Goal: Information Seeking & Learning: Learn about a topic

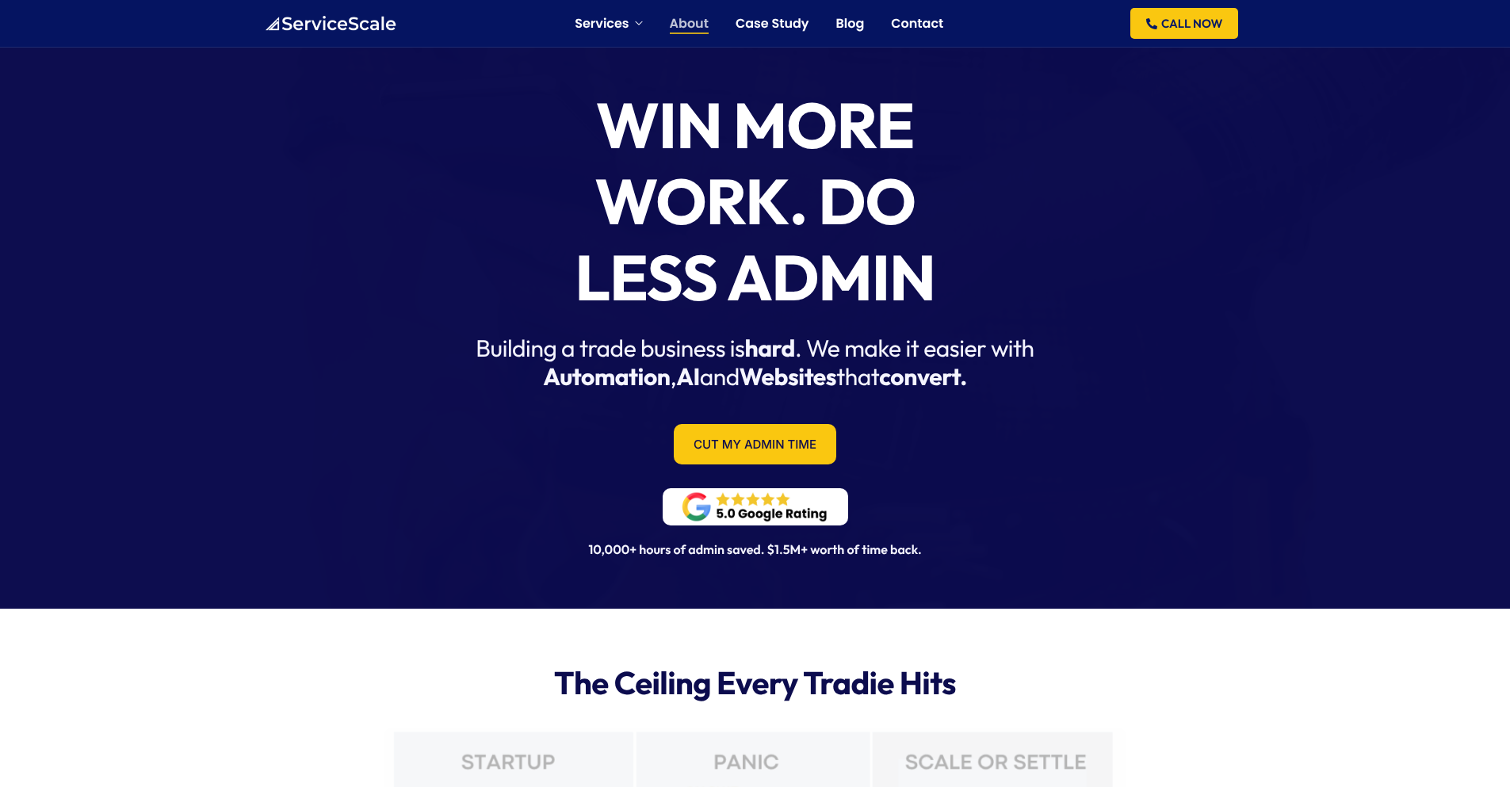
click at [690, 24] on link "About" at bounding box center [689, 23] width 39 height 13
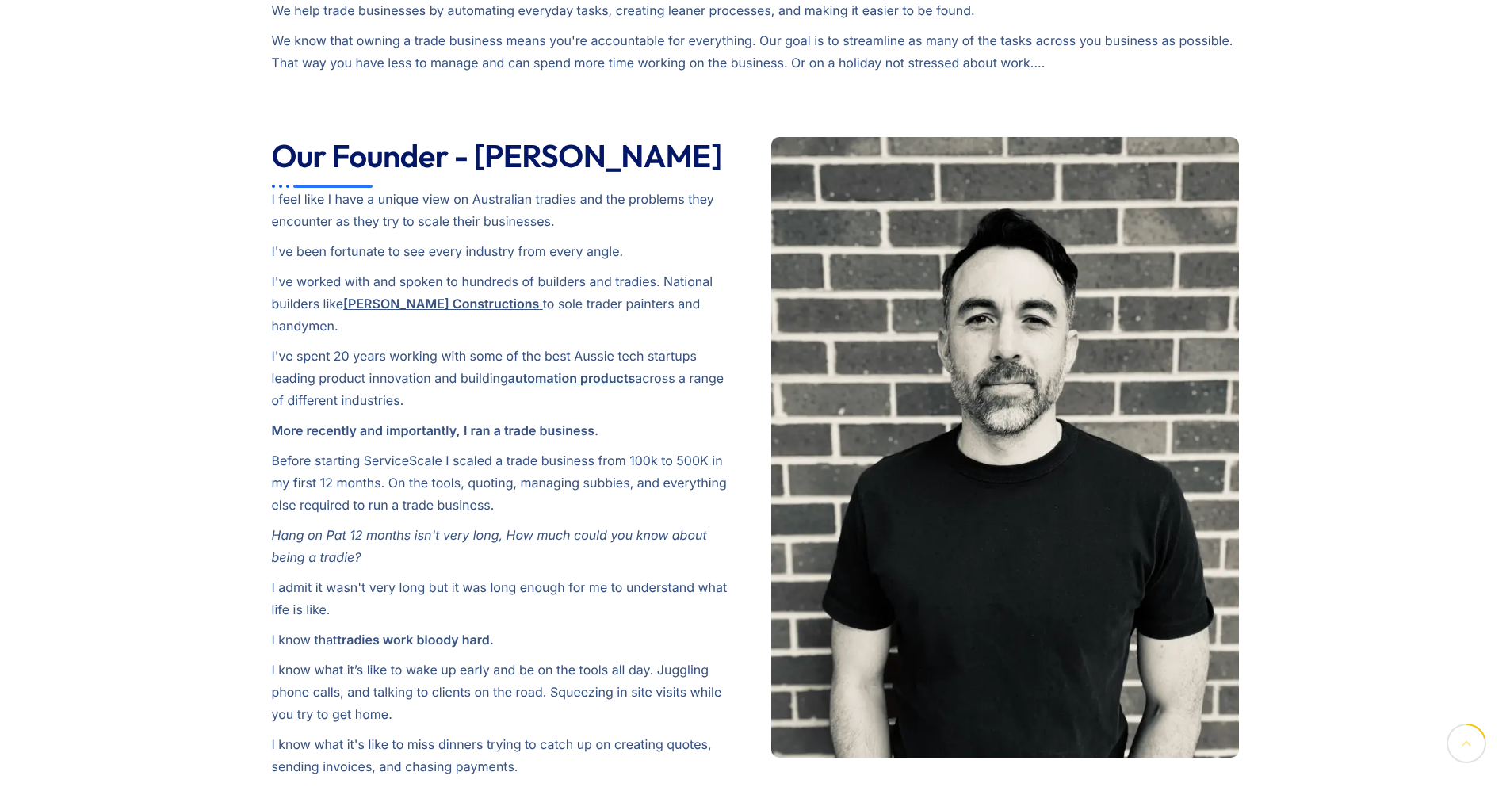
scroll to position [476, 0]
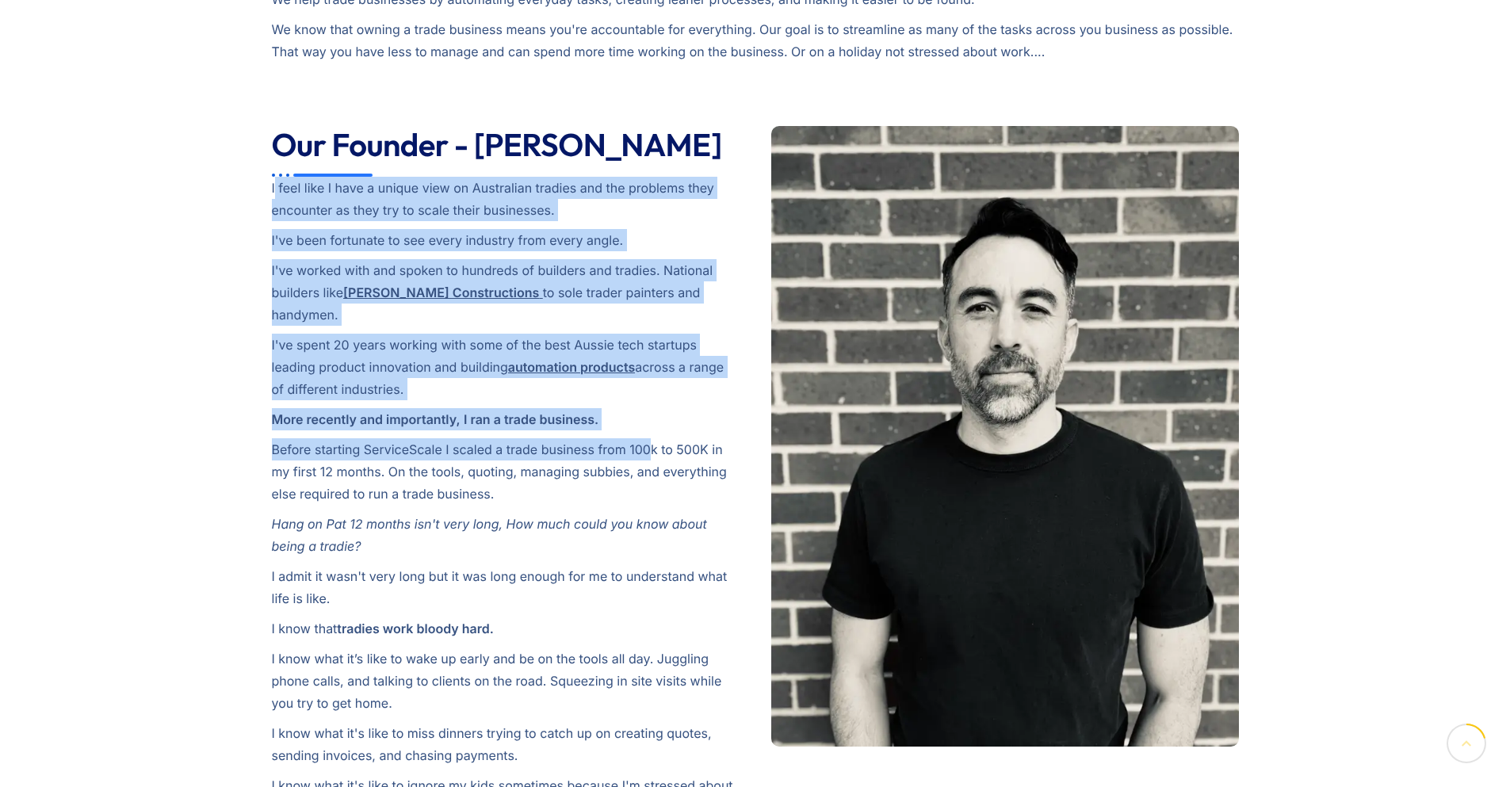
drag, startPoint x: 277, startPoint y: 193, endPoint x: 654, endPoint y: 432, distance: 446.8
click at [654, 432] on div "I feel like I have a unique view on Australian tradies and the problems they en…" at bounding box center [506, 688] width 468 height 1023
click at [654, 438] on p "Before starting ServiceScale I scaled a trade business from 100k to 500K in my …" at bounding box center [506, 471] width 468 height 67
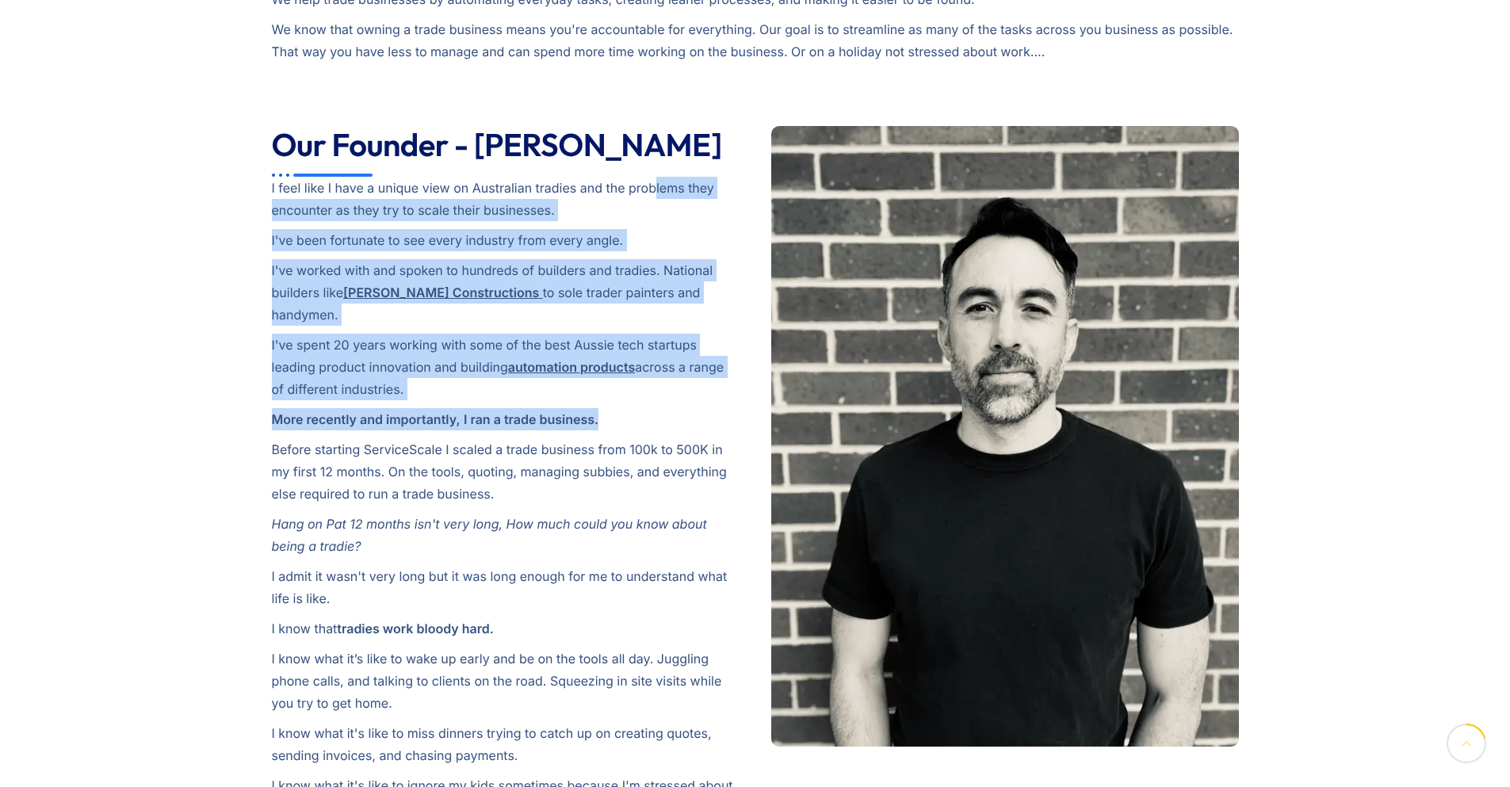
drag, startPoint x: 661, startPoint y: 254, endPoint x: 654, endPoint y: 183, distance: 71.7
click at [654, 185] on div "I feel like I have a unique view on Australian tradies and the problems they en…" at bounding box center [506, 688] width 468 height 1023
click at [654, 183] on p "I feel like I have a unique view on Australian tradies and the problems they en…" at bounding box center [506, 199] width 468 height 44
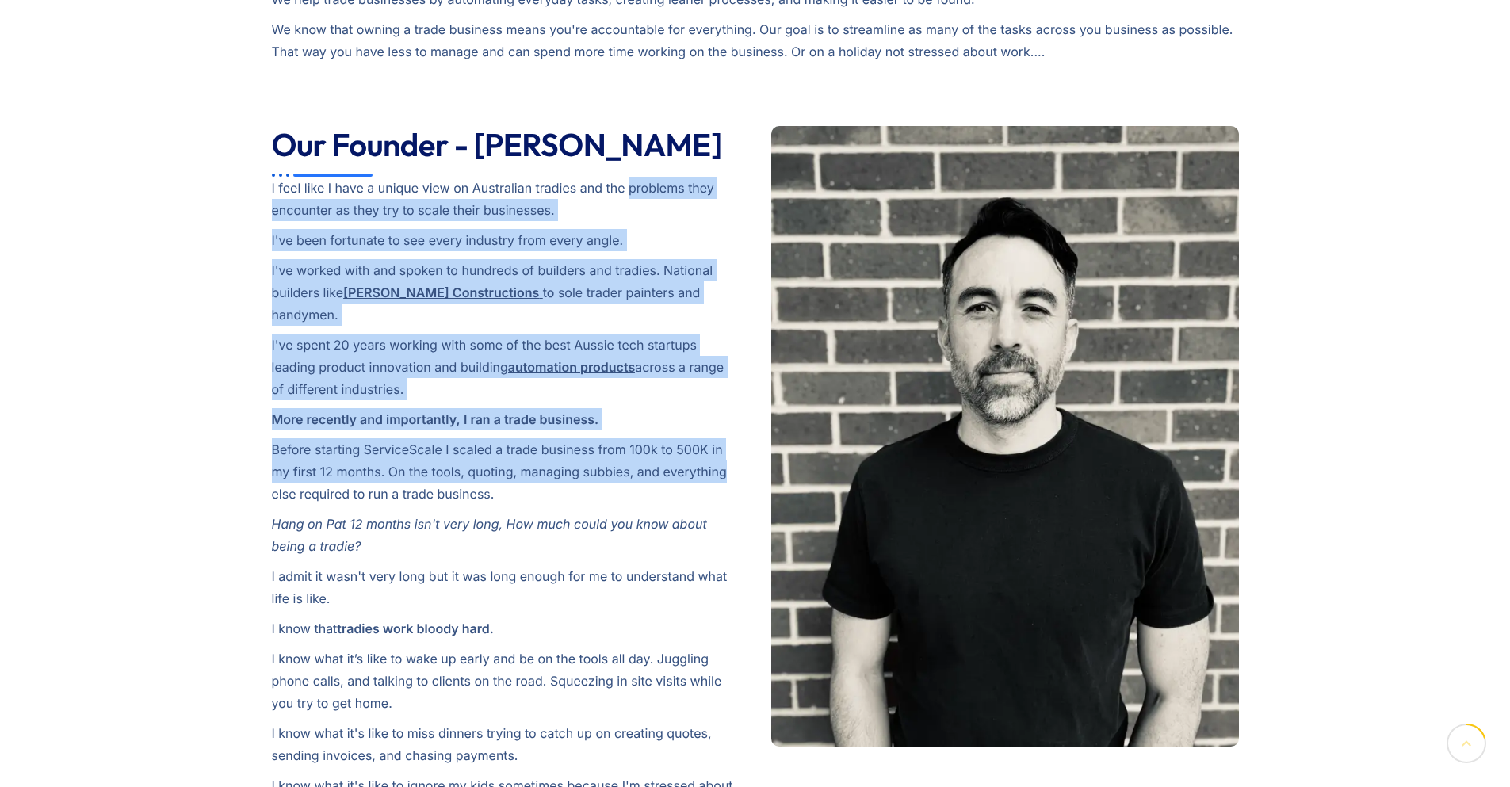
drag, startPoint x: 654, startPoint y: 183, endPoint x: 671, endPoint y: 452, distance: 269.3
click at [671, 452] on div "I feel like I have a unique view on Australian tradies and the problems they en…" at bounding box center [506, 688] width 468 height 1023
click at [671, 452] on p "Before starting ServiceScale I scaled a trade business from 100k to 500K in my …" at bounding box center [506, 471] width 468 height 67
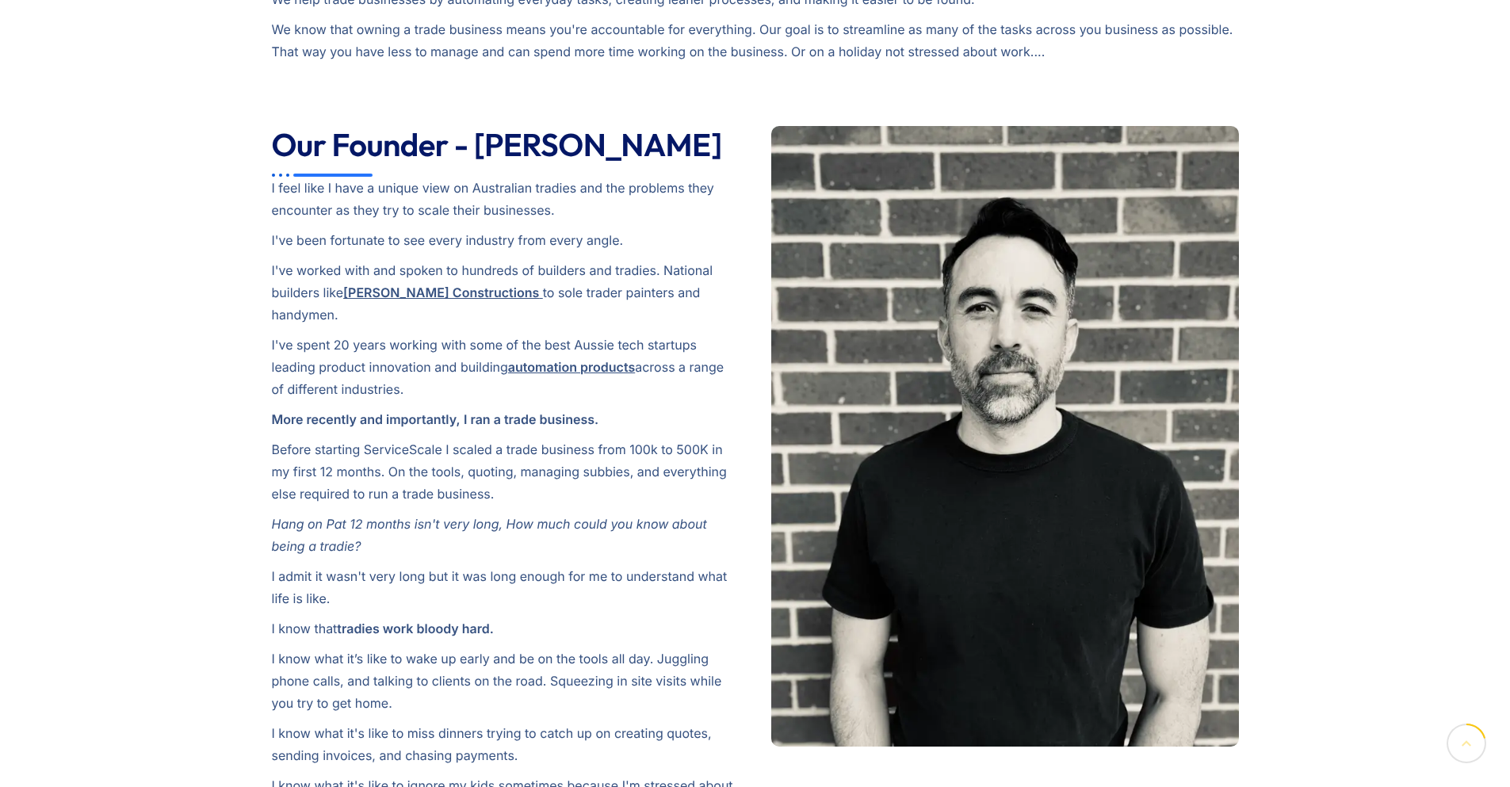
click at [285, 334] on p "I've spent 20 years working with some of the best Aussie tech startups leading …" at bounding box center [506, 367] width 468 height 67
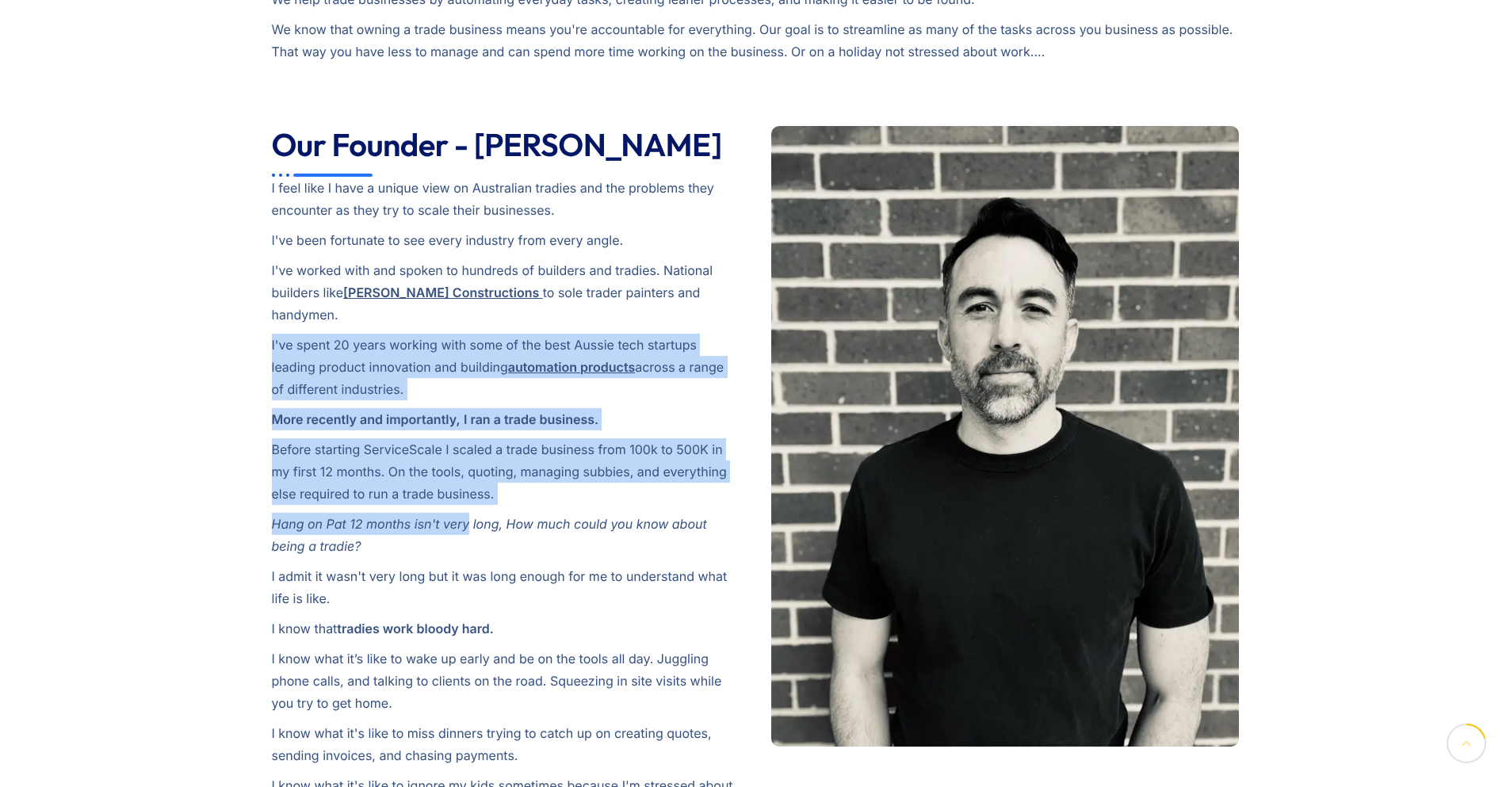
drag, startPoint x: 285, startPoint y: 315, endPoint x: 444, endPoint y: 496, distance: 240.4
click at [444, 495] on div "I feel like I have a unique view on Australian tradies and the problems they en…" at bounding box center [506, 688] width 468 height 1023
click at [444, 516] on em "Hang on Pat 12 months isn't very long, How much could you know about being a tr…" at bounding box center [489, 535] width 435 height 38
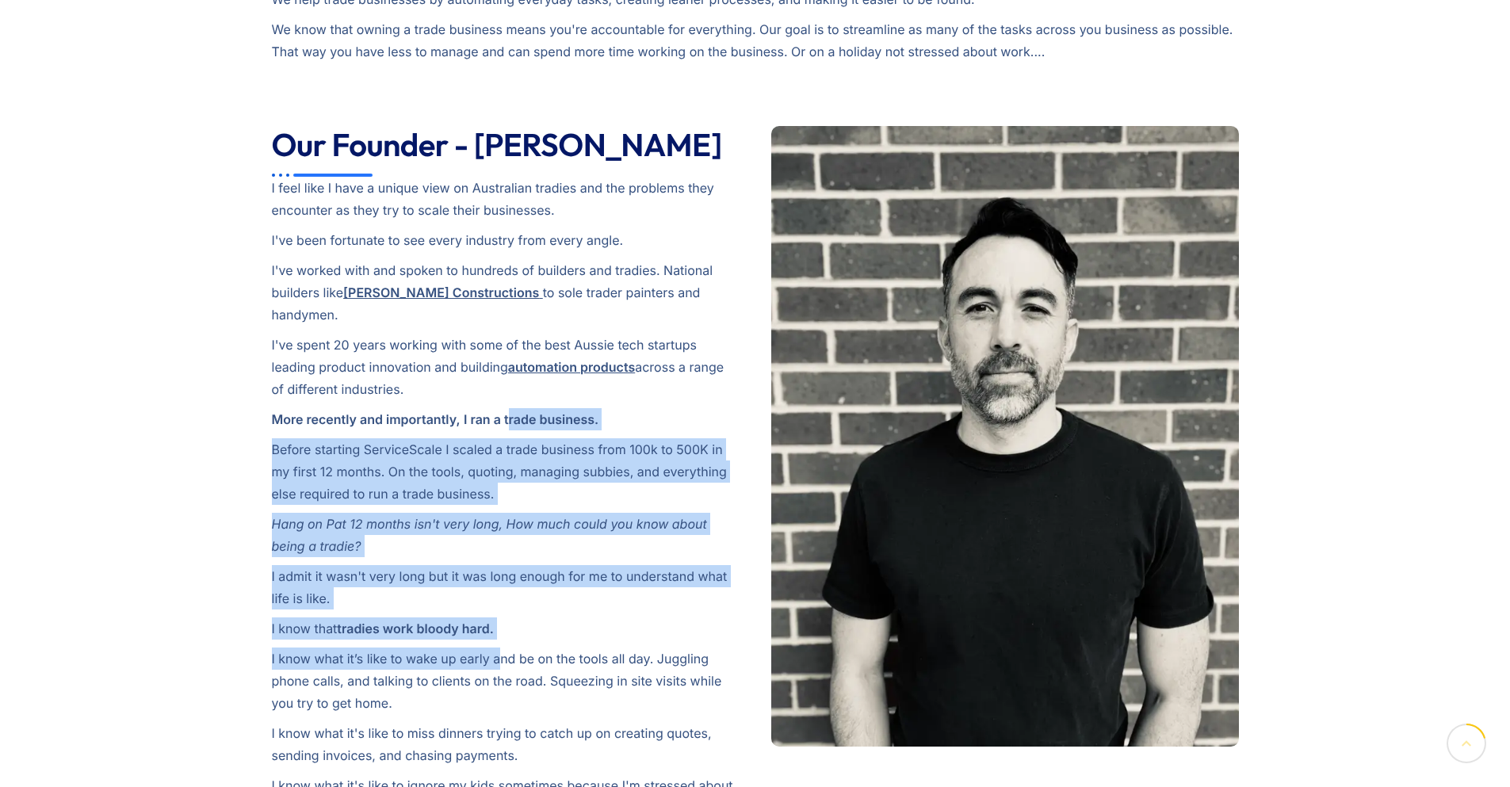
drag, startPoint x: 498, startPoint y: 636, endPoint x: 507, endPoint y: 392, distance: 245.1
click at [507, 392] on div "I feel like I have a unique view on Australian tradies and the problems they en…" at bounding box center [506, 688] width 468 height 1023
click at [507, 411] on strong "I ran a trade business." at bounding box center [531, 419] width 135 height 16
drag, startPoint x: 587, startPoint y: 596, endPoint x: 575, endPoint y: 405, distance: 191.4
click at [575, 405] on div "I feel like I have a unique view on Australian tradies and the problems they en…" at bounding box center [506, 688] width 468 height 1023
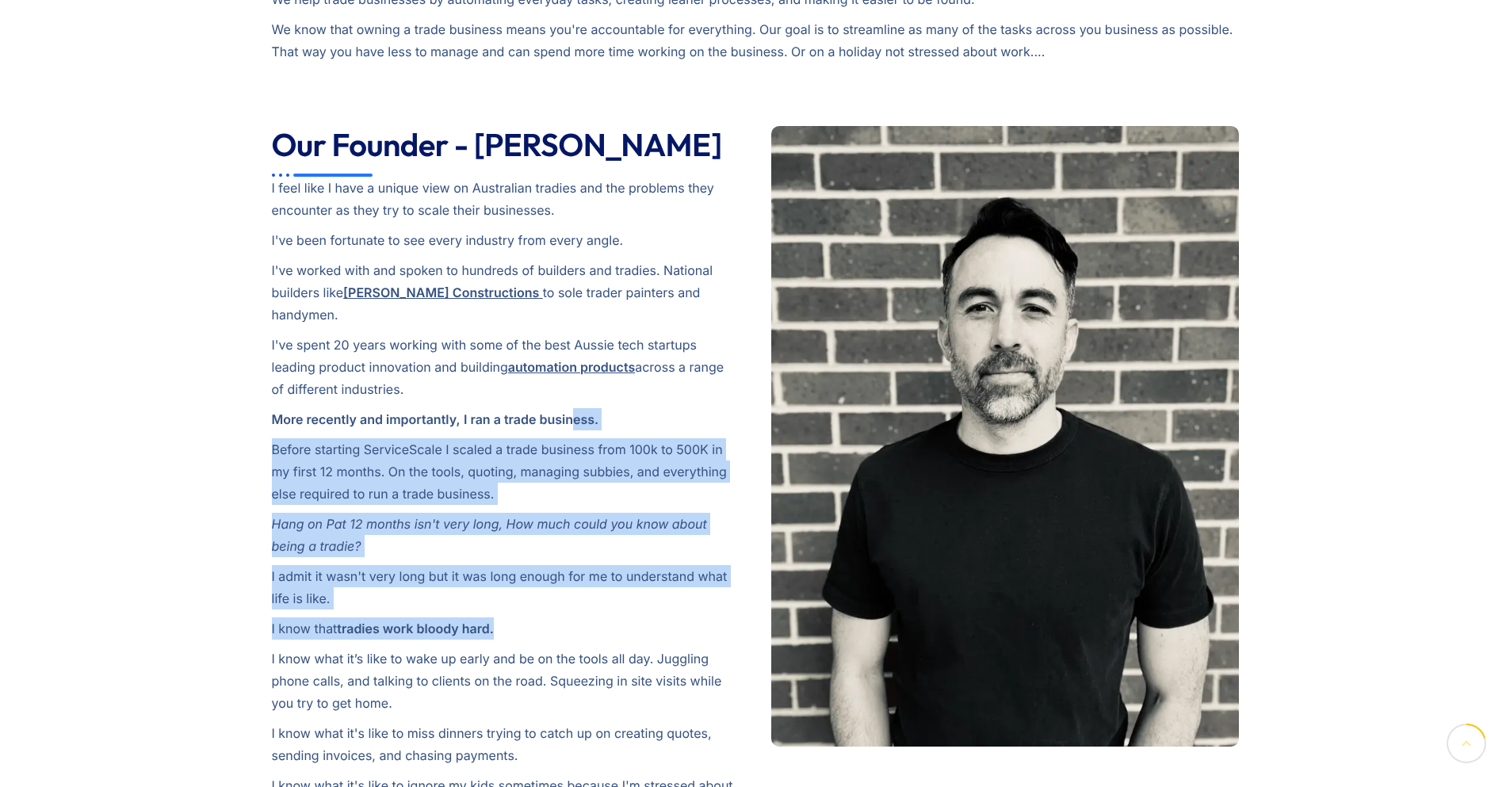
click at [575, 408] on p "More recently and importantly, I ran a trade business." at bounding box center [506, 419] width 468 height 22
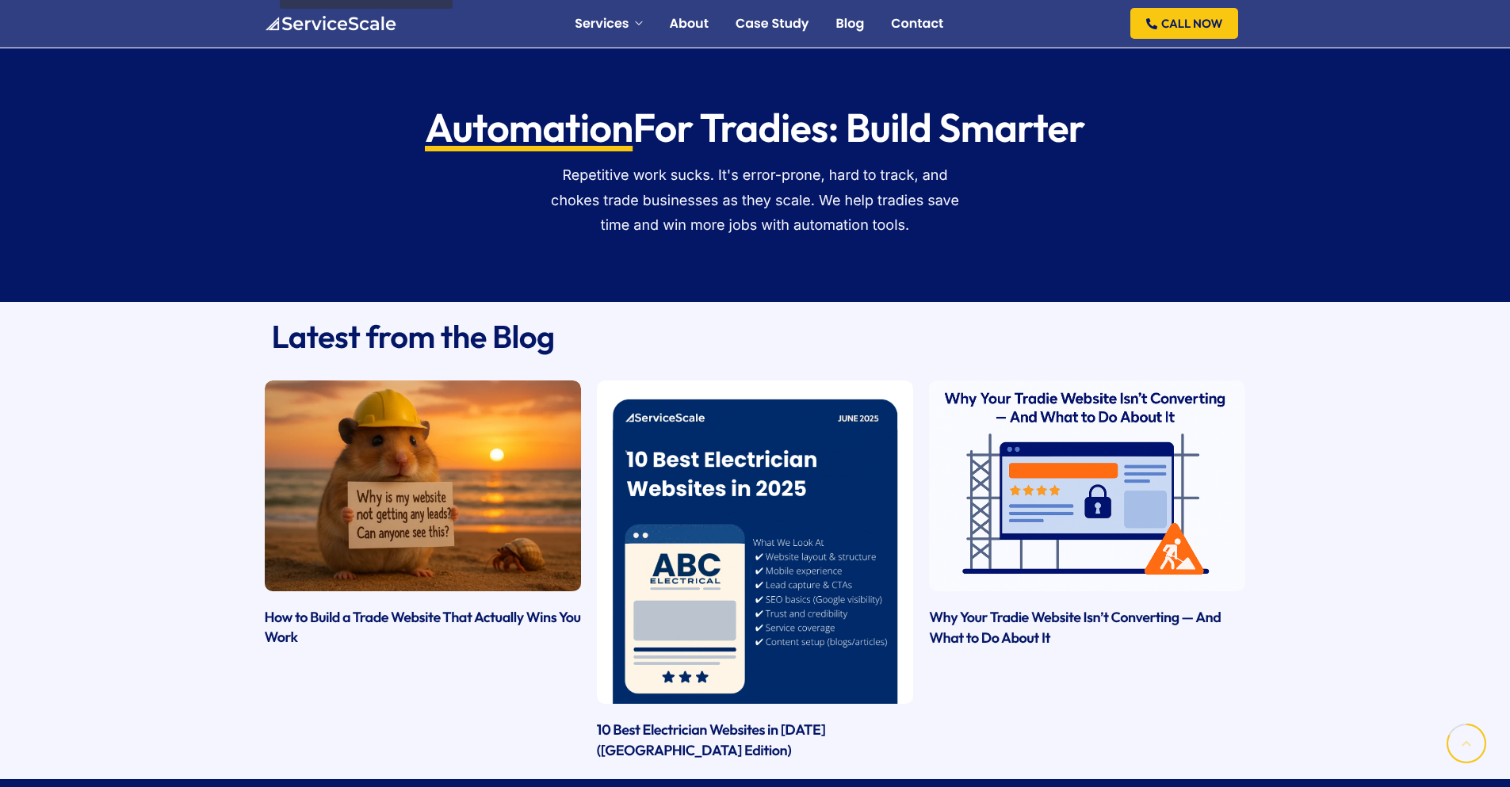
scroll to position [1902, 0]
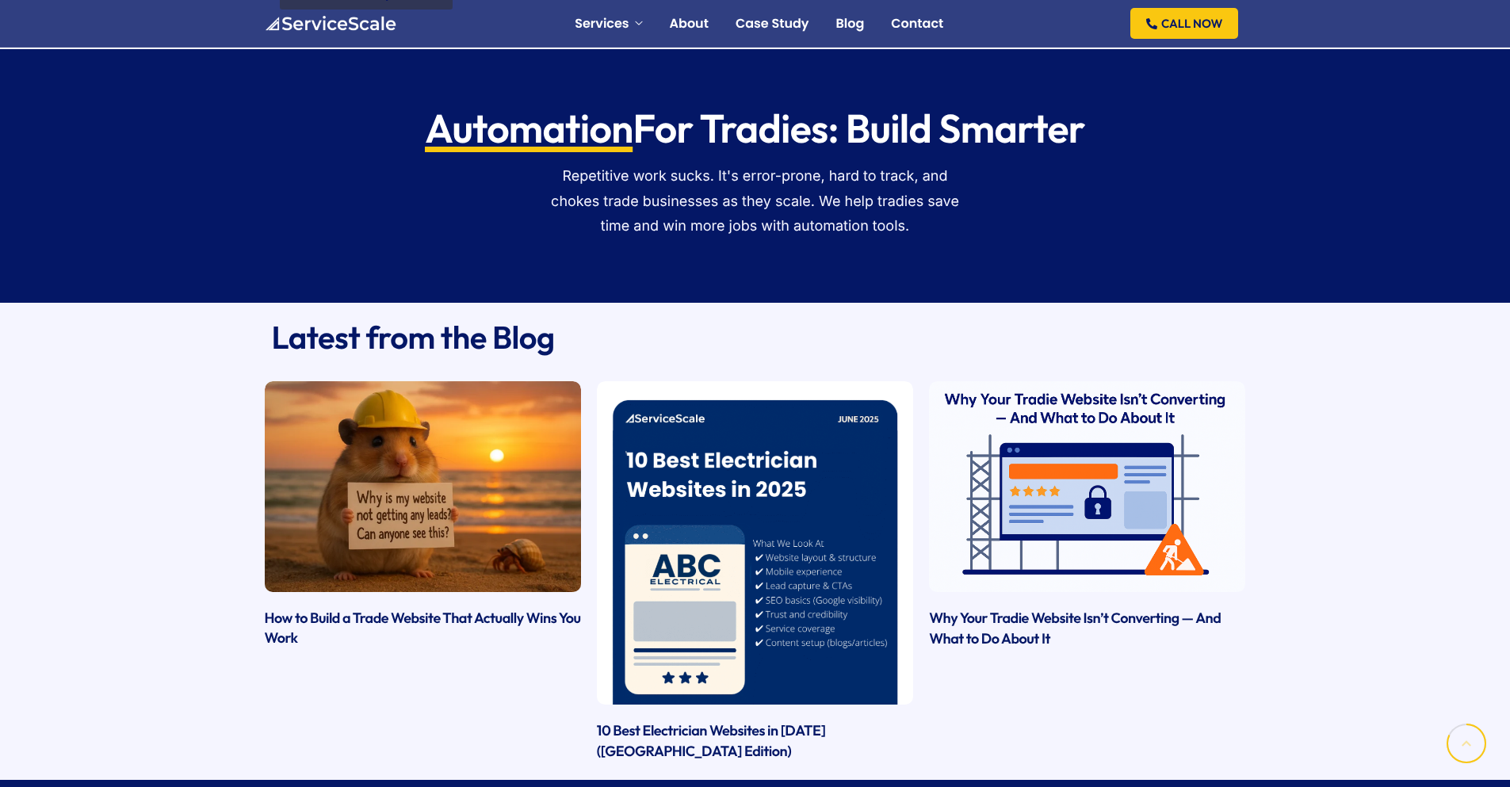
click at [210, 373] on div "How to Build a Trade Website That Actually Wins You Work 10 Best Electrician We…" at bounding box center [755, 577] width 1510 height 408
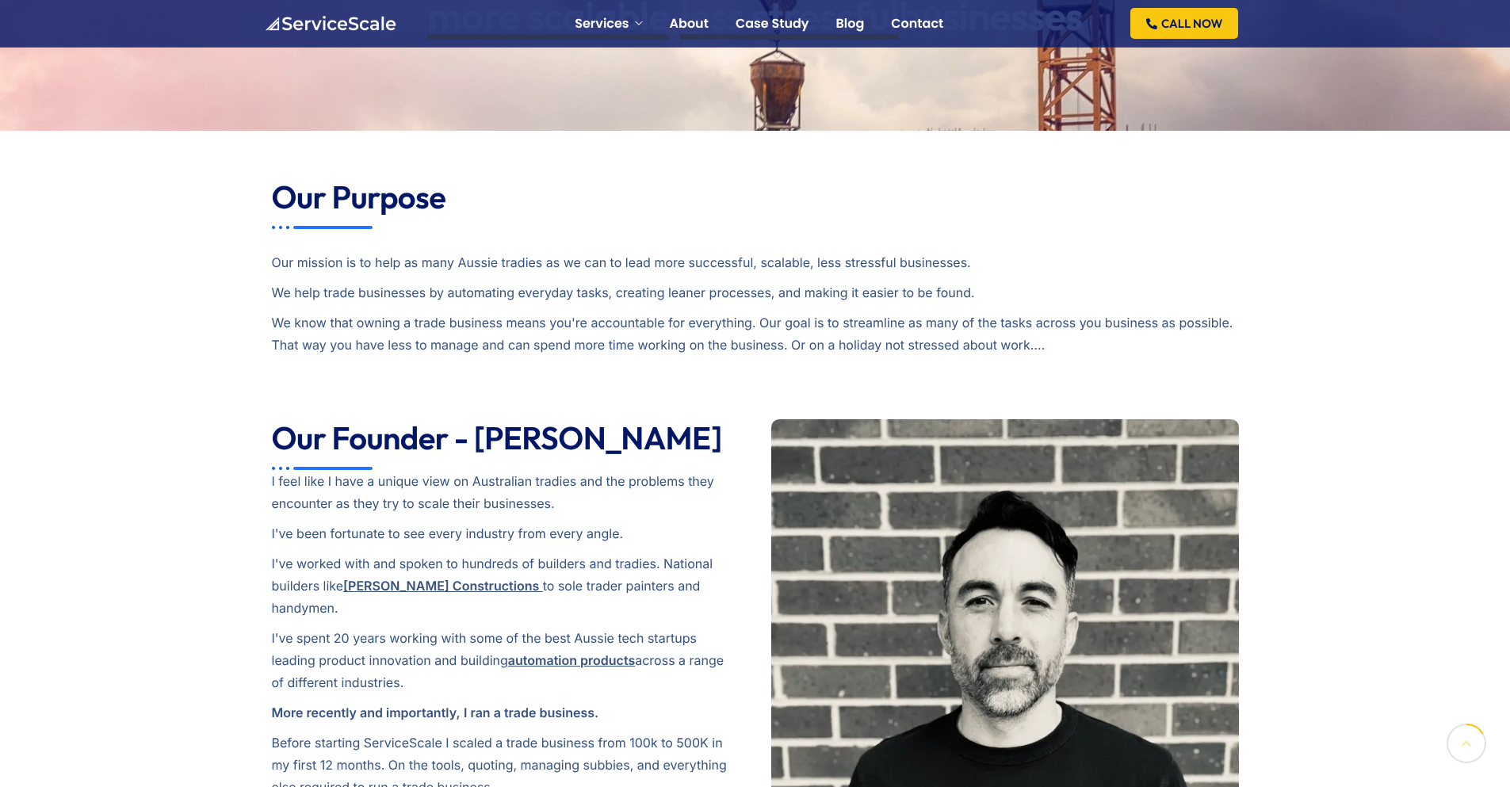
scroll to position [0, 0]
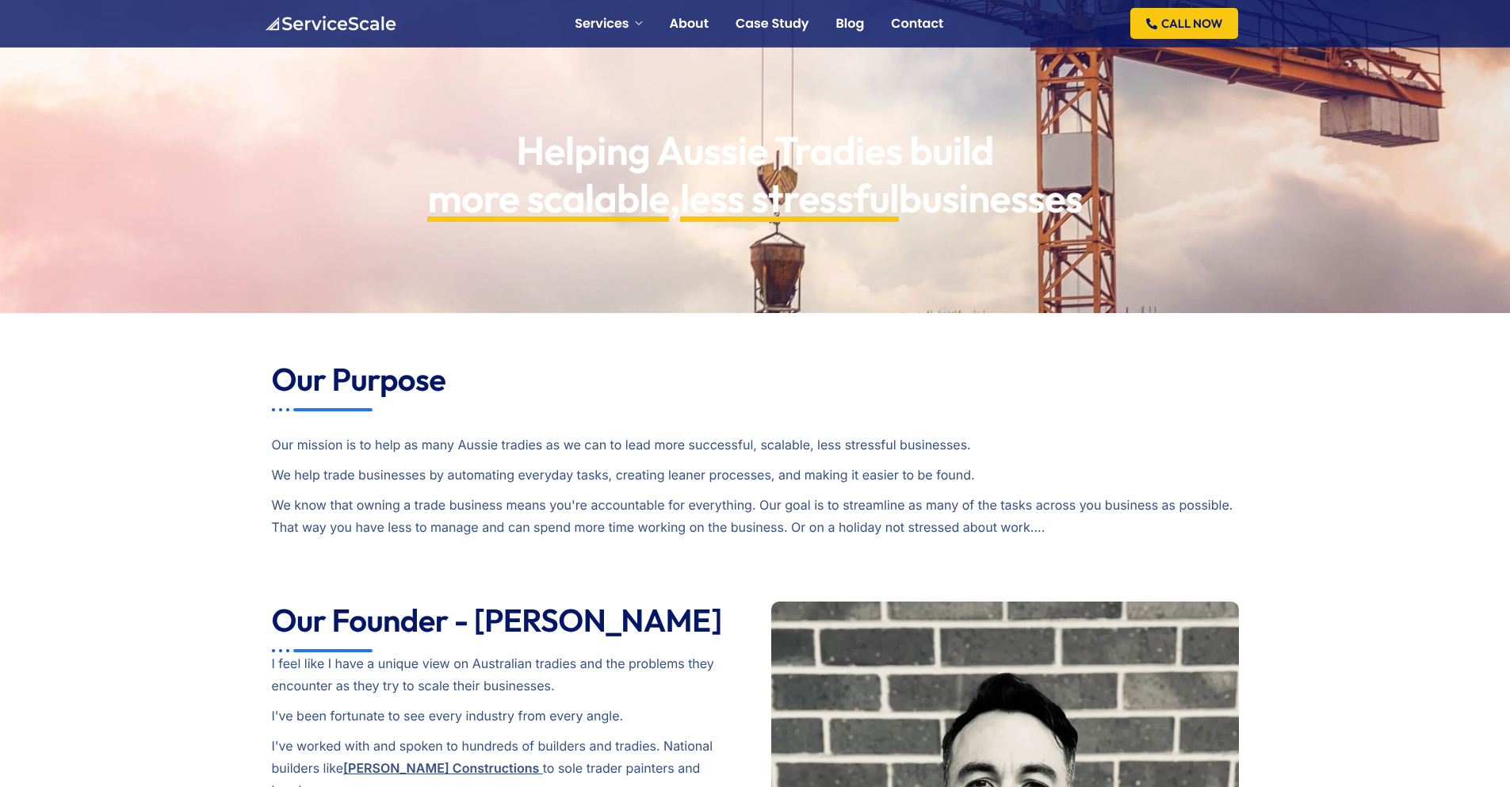
click at [597, 463] on div "Our mission is to help as many Aussie tradies as we can to lead more successful…" at bounding box center [755, 478] width 967 height 135
click at [274, 20] on img at bounding box center [330, 24] width 132 height 16
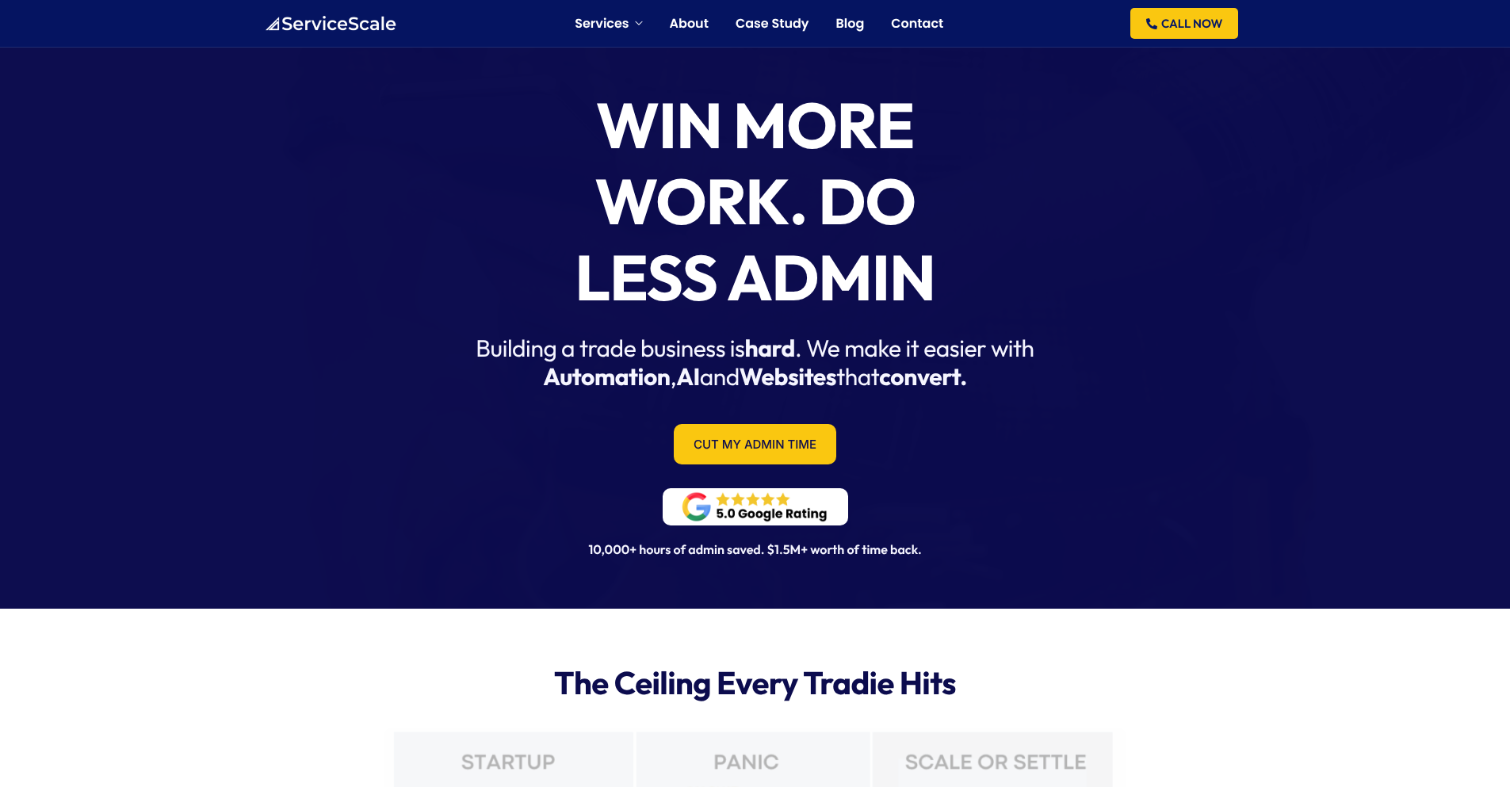
click at [988, 426] on div "Cut My Admin Time" at bounding box center [755, 444] width 983 height 56
